Goal: Navigation & Orientation: Find specific page/section

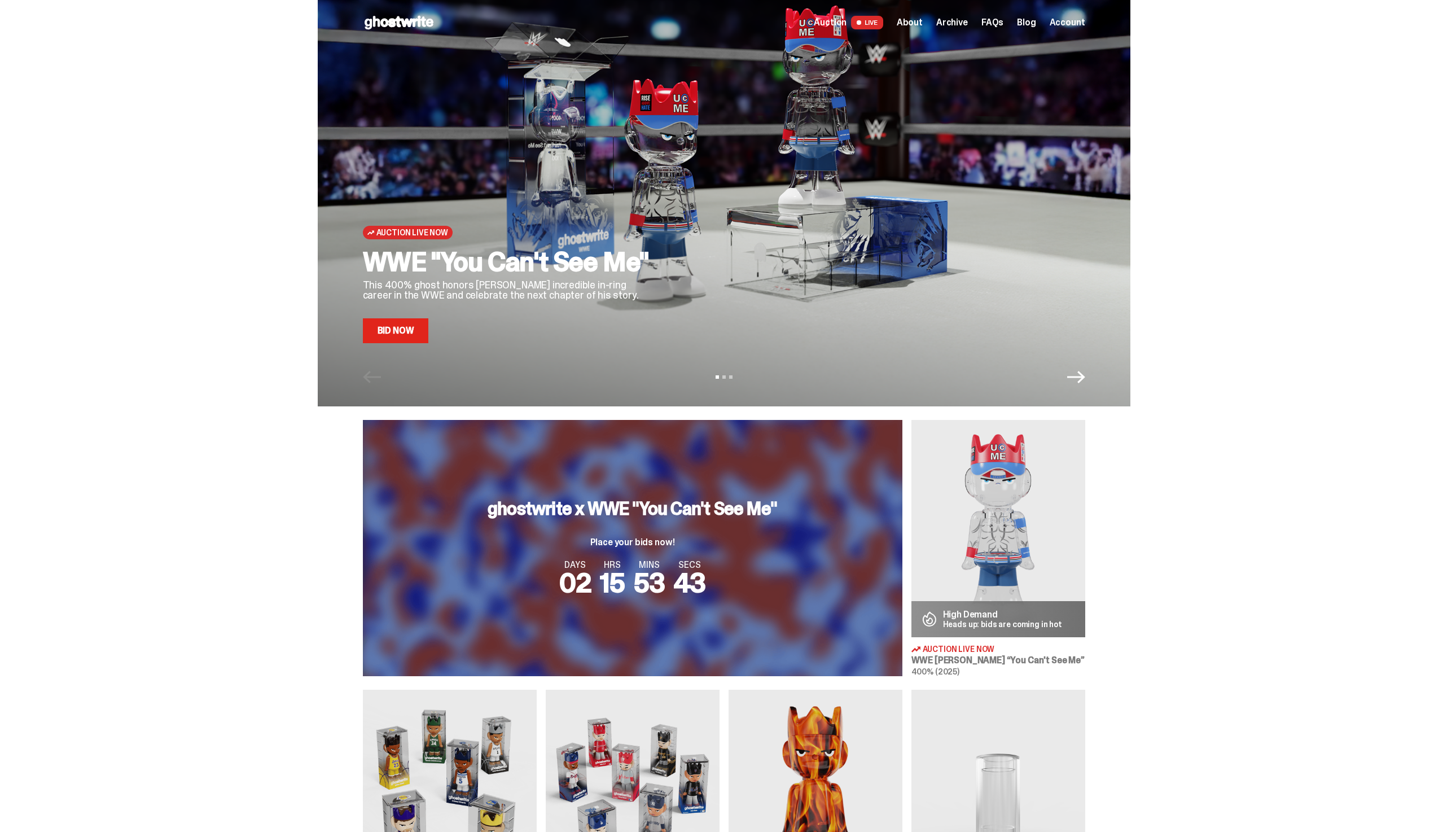
click at [968, 21] on span "Archive" at bounding box center [952, 22] width 31 height 9
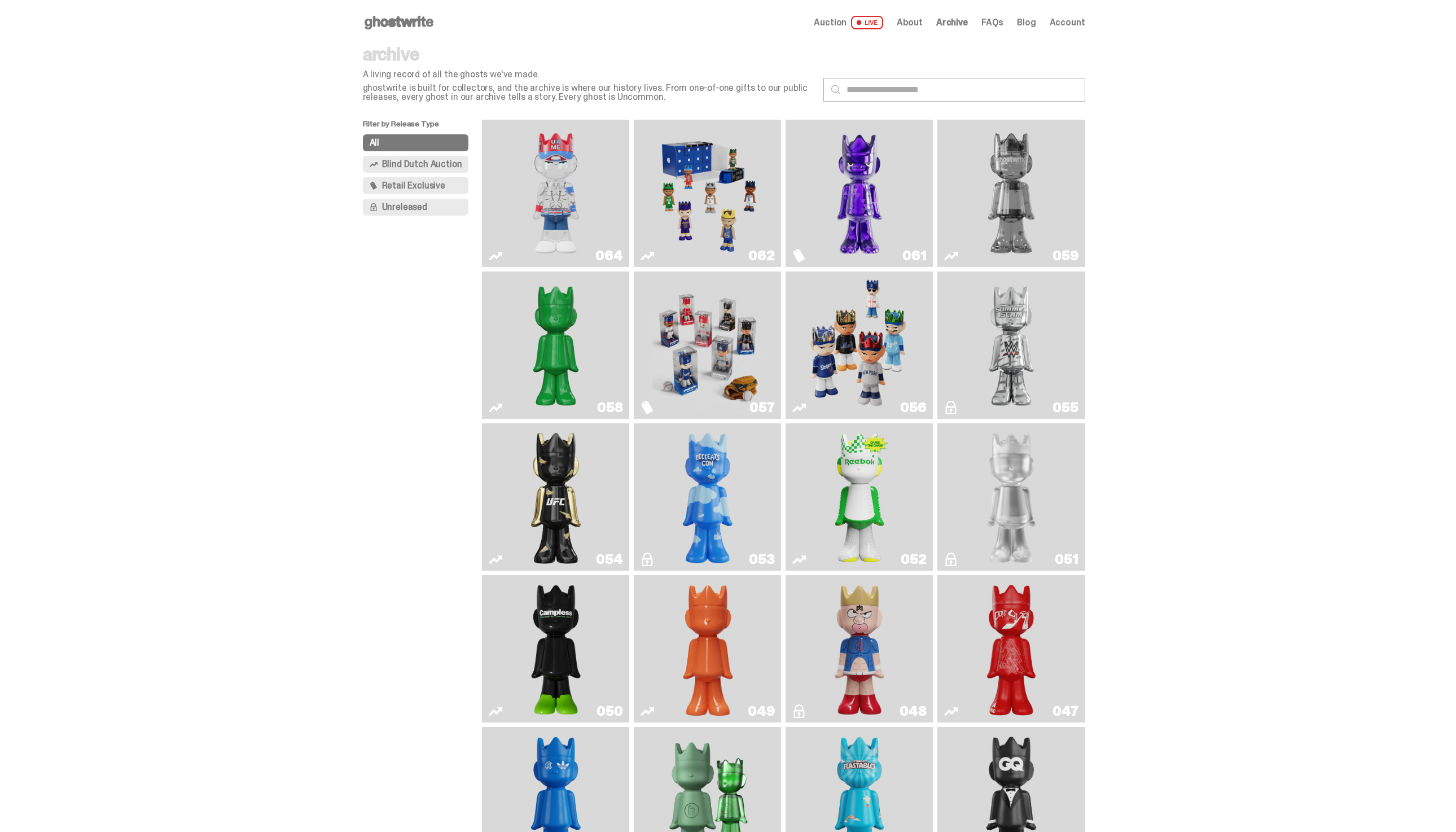
scroll to position [30, 0]
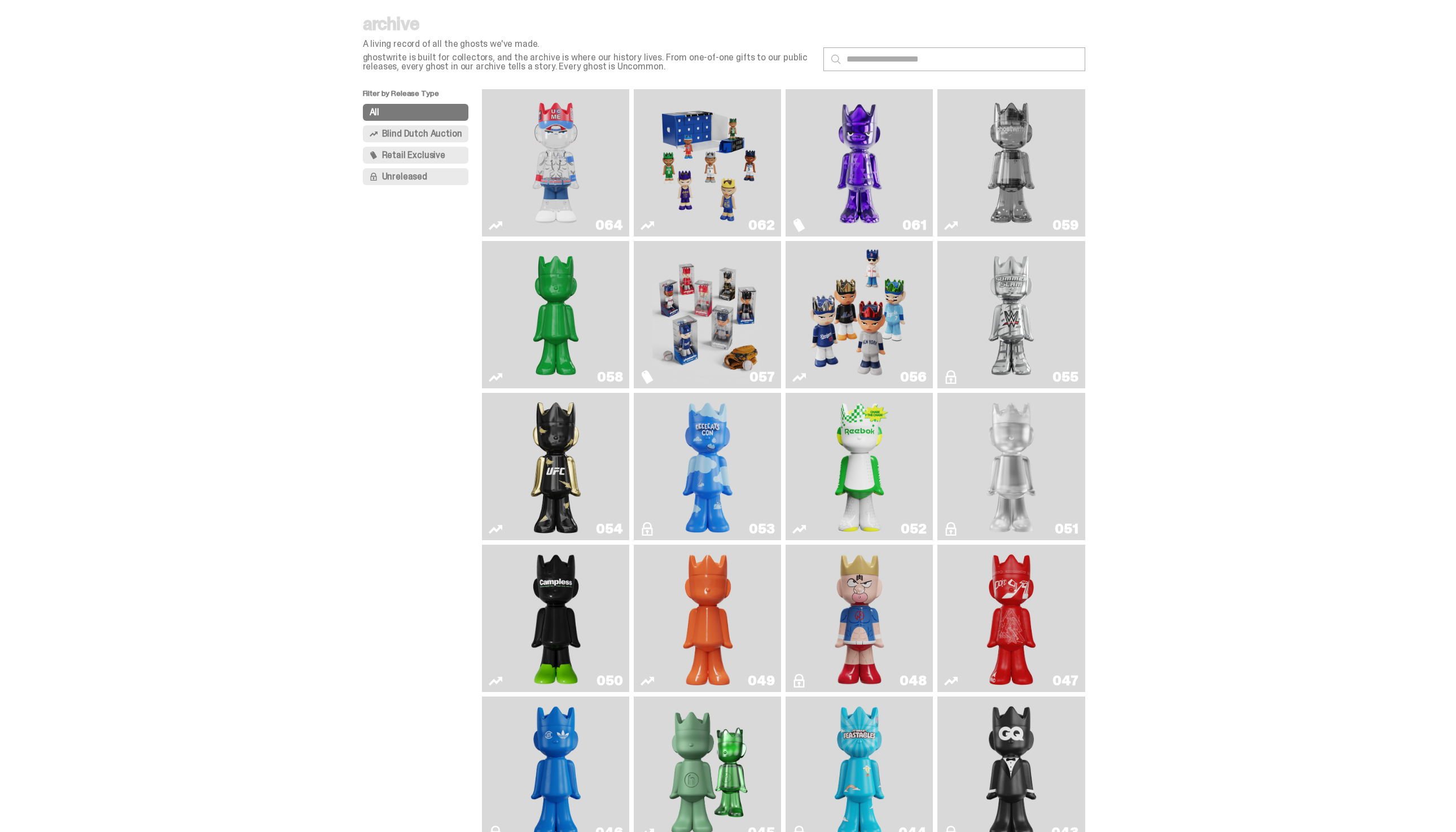
click at [534, 589] on img "Campless" at bounding box center [555, 619] width 60 height 138
